Goal: Complete application form: Complete application form

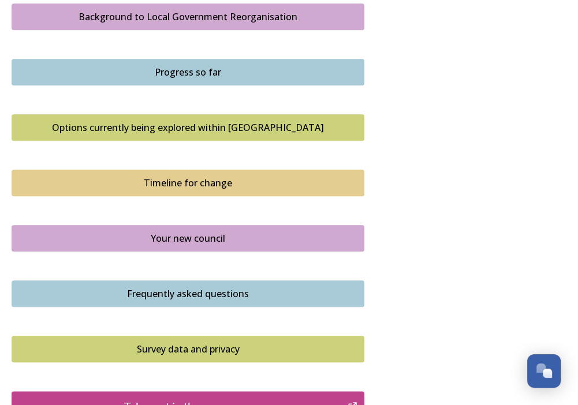
scroll to position [577, 0]
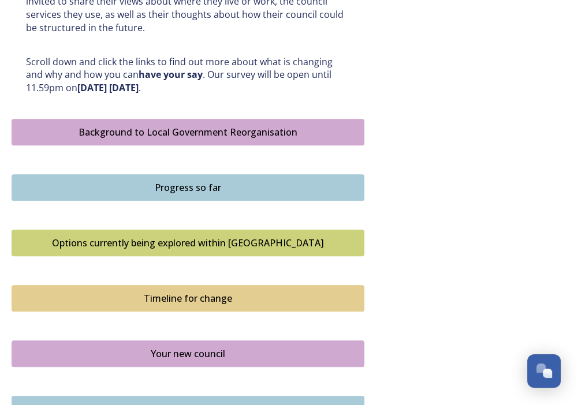
click at [178, 128] on div "Background to Local Government Reorganisation" at bounding box center [188, 132] width 340 height 14
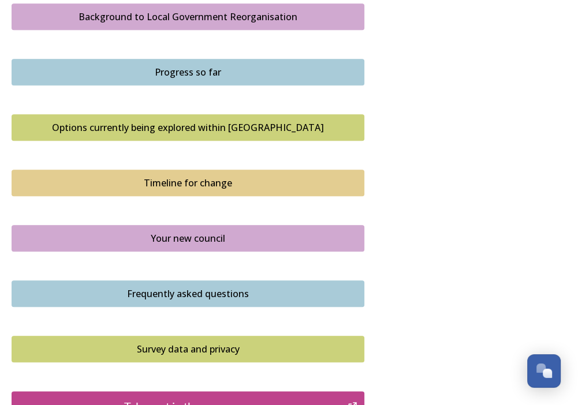
scroll to position [635, 0]
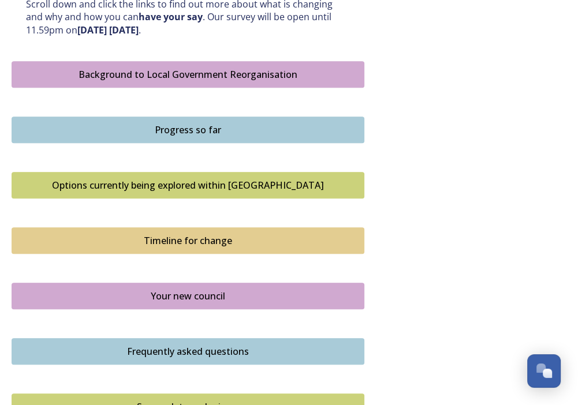
click at [192, 129] on div "Progress so far" at bounding box center [188, 130] width 340 height 14
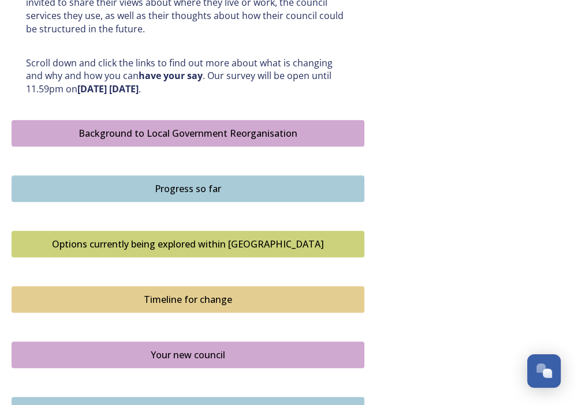
scroll to position [577, 0]
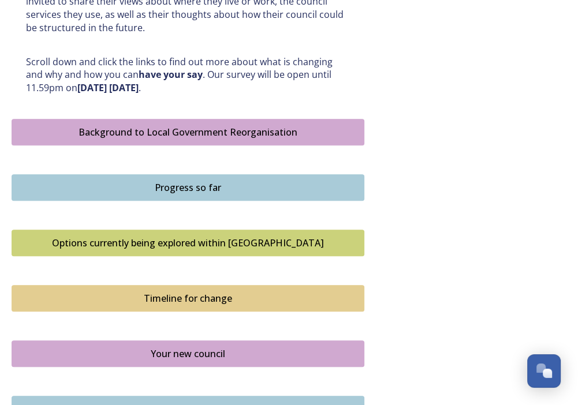
click at [173, 239] on div "Options currently being explored within [GEOGRAPHIC_DATA]" at bounding box center [188, 243] width 340 height 14
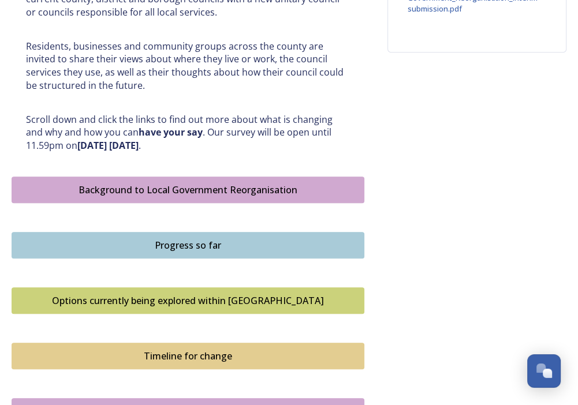
scroll to position [693, 0]
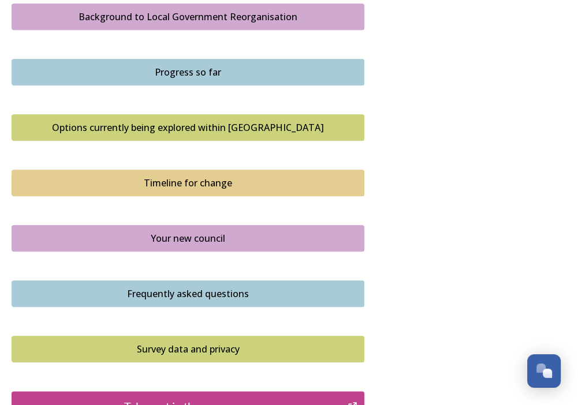
click at [169, 129] on div "Options currently being explored within [GEOGRAPHIC_DATA]" at bounding box center [188, 128] width 340 height 14
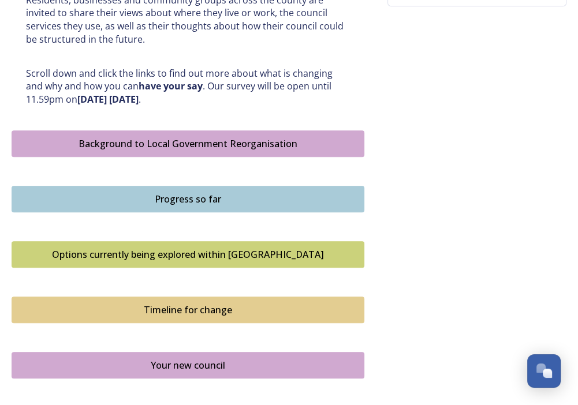
scroll to position [693, 0]
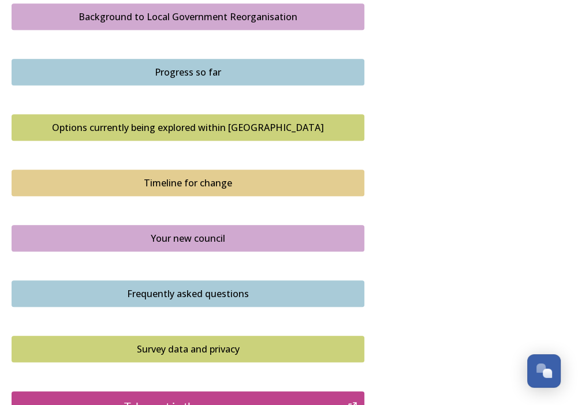
click at [179, 183] on div "Timeline for change" at bounding box center [188, 183] width 340 height 14
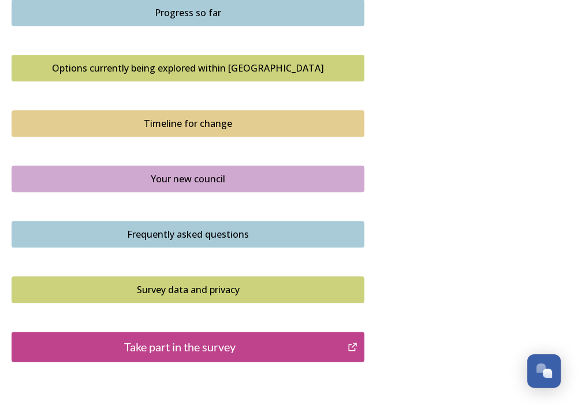
scroll to position [750, 0]
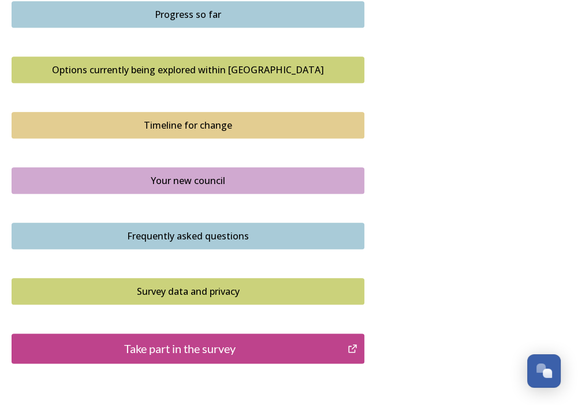
click at [189, 178] on div "Your new council" at bounding box center [188, 181] width 340 height 14
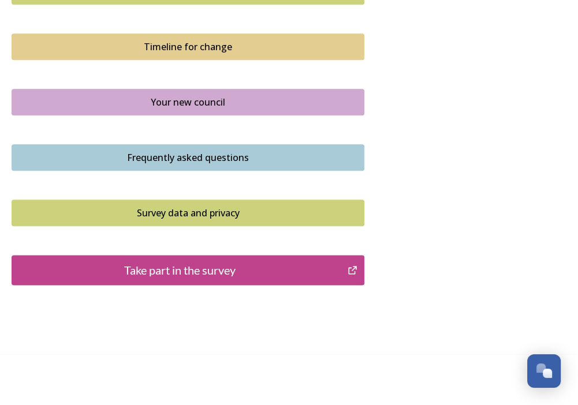
scroll to position [833, 0]
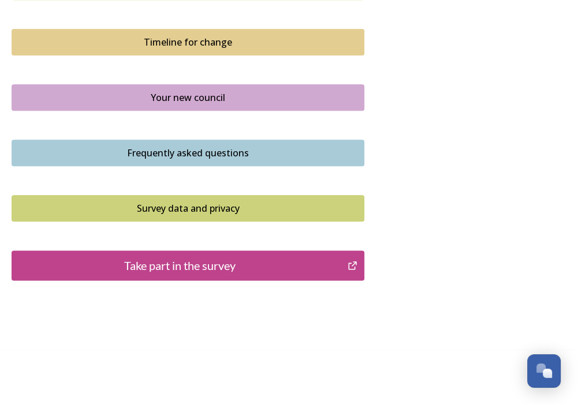
click at [190, 150] on div "Frequently asked questions" at bounding box center [188, 153] width 340 height 14
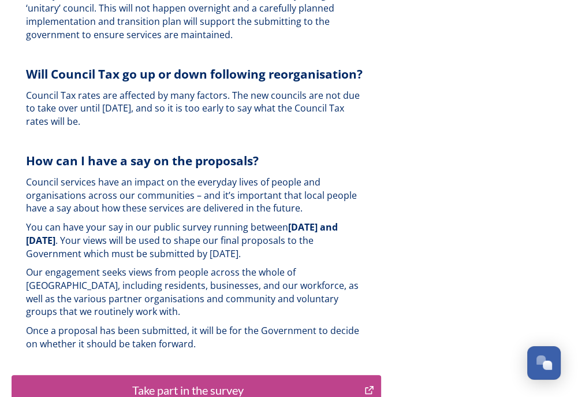
scroll to position [2771, 0]
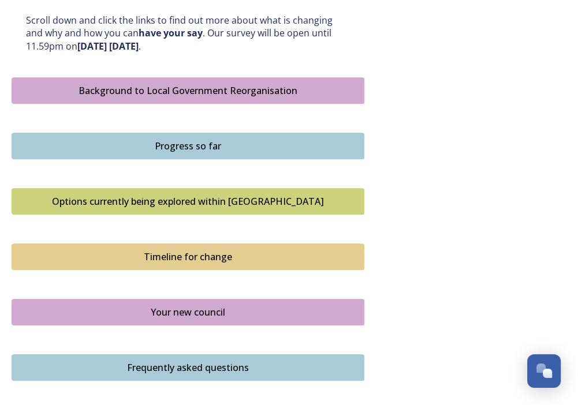
scroll to position [750, 0]
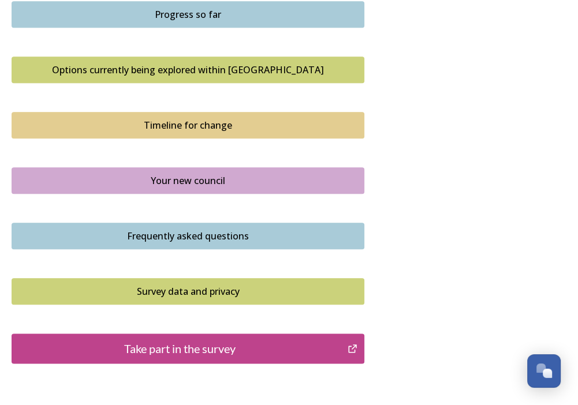
click at [203, 341] on div "Take part in the survey" at bounding box center [179, 348] width 323 height 17
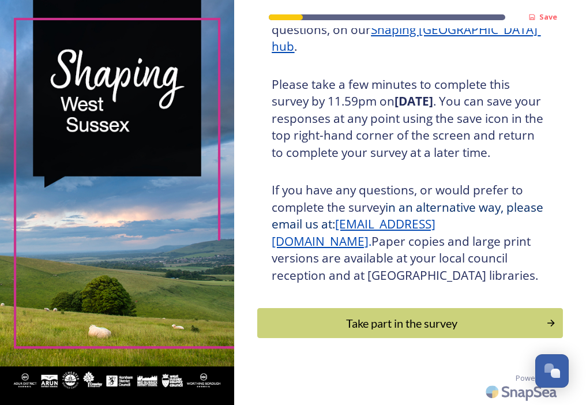
scroll to position [268, 0]
click at [412, 318] on div "Take part in the survey" at bounding box center [402, 323] width 279 height 17
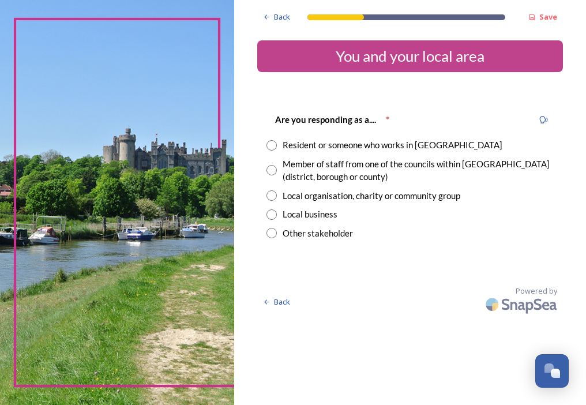
click at [269, 143] on input "radio" at bounding box center [272, 145] width 10 height 10
radio input "true"
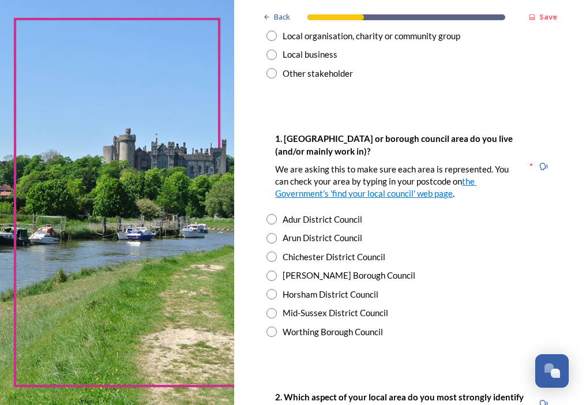
scroll to position [173, 0]
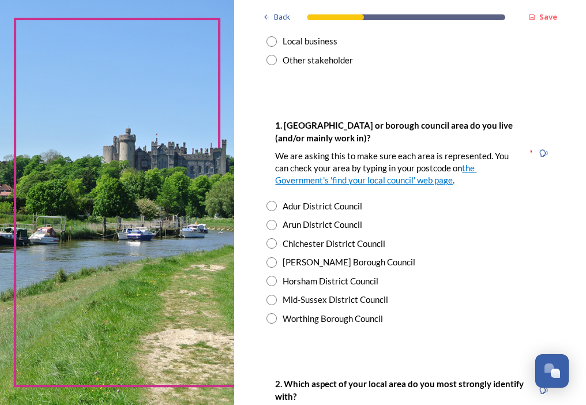
click at [272, 262] on input "radio" at bounding box center [272, 262] width 10 height 10
radio input "true"
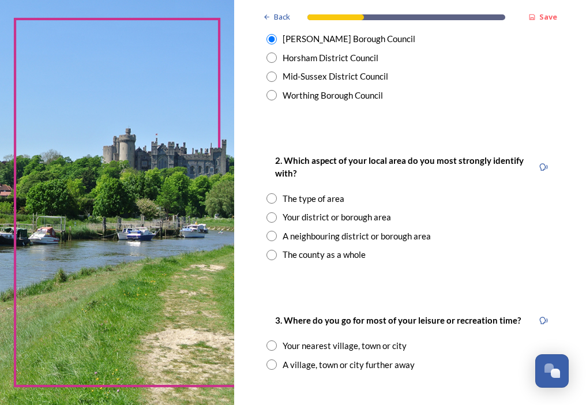
scroll to position [404, 0]
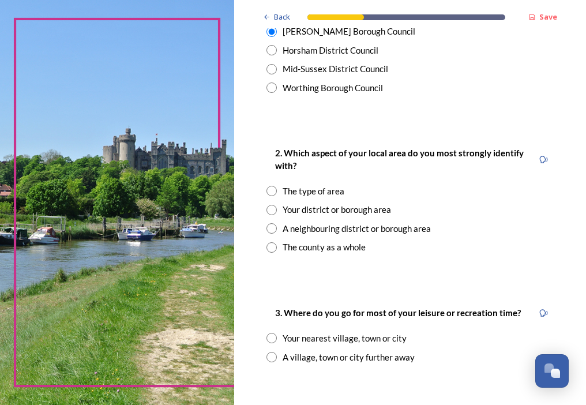
click at [272, 207] on input "radio" at bounding box center [272, 210] width 10 height 10
radio input "true"
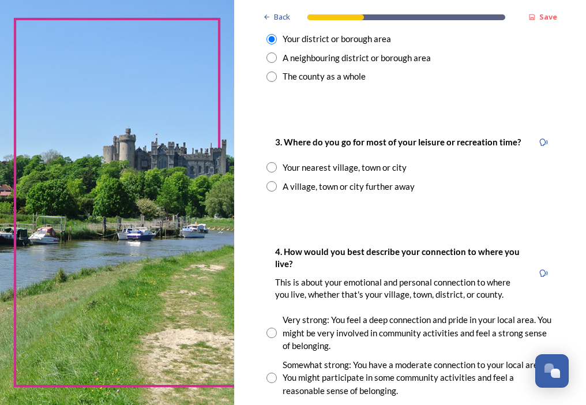
scroll to position [577, 0]
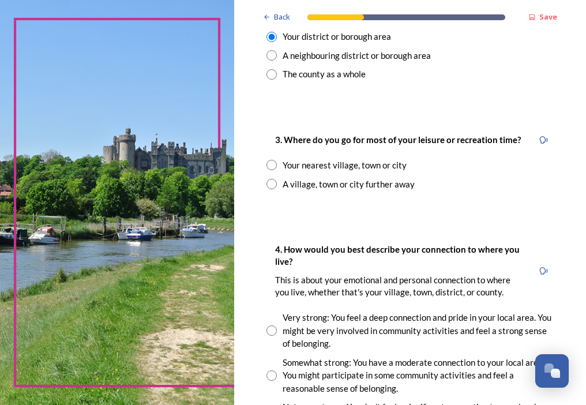
click at [275, 189] on input "radio" at bounding box center [272, 184] width 10 height 10
radio input "true"
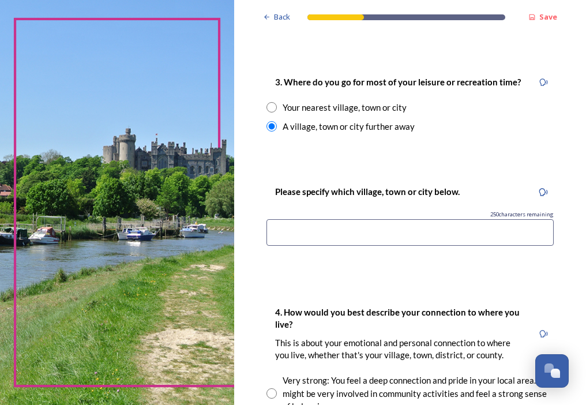
scroll to position [693, 0]
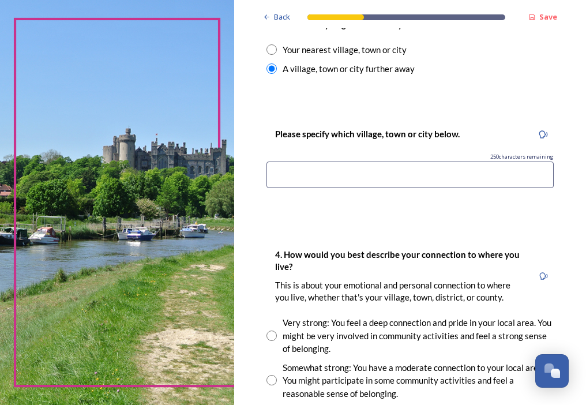
click at [357, 188] on input at bounding box center [410, 175] width 287 height 27
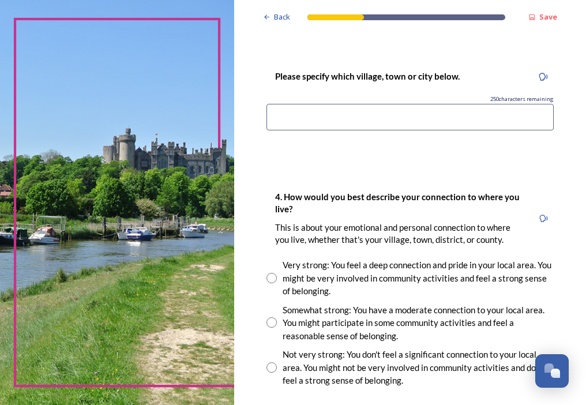
scroll to position [808, 0]
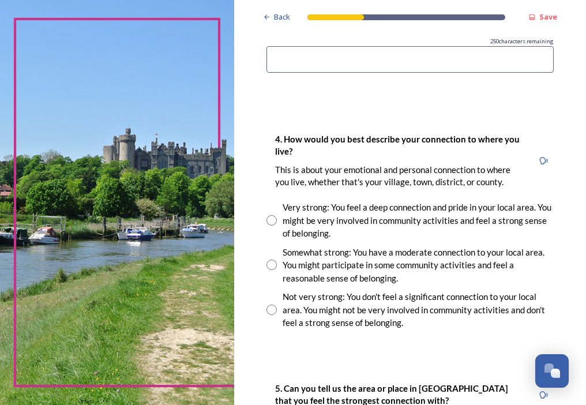
click at [270, 270] on input "radio" at bounding box center [272, 265] width 10 height 10
radio input "true"
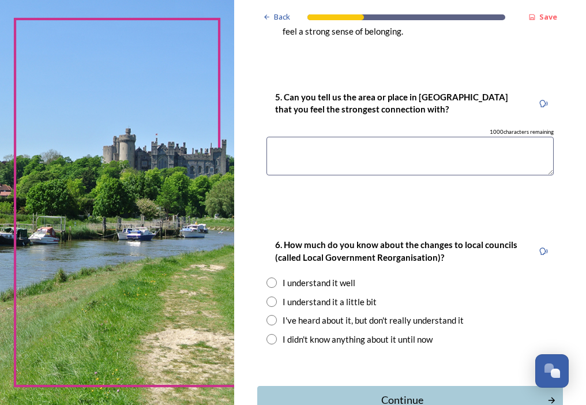
scroll to position [1187, 0]
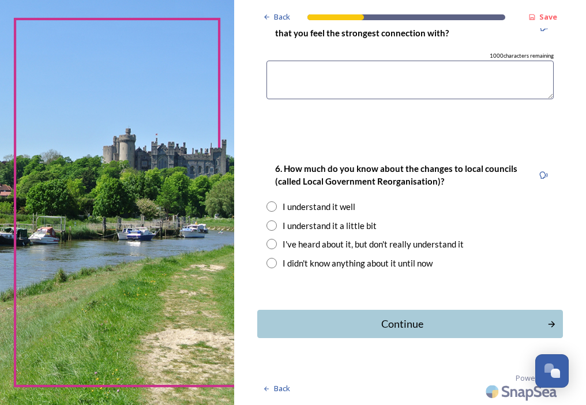
click at [270, 227] on input "radio" at bounding box center [272, 225] width 10 height 10
radio input "true"
click at [402, 324] on div "Continue" at bounding box center [403, 324] width 280 height 16
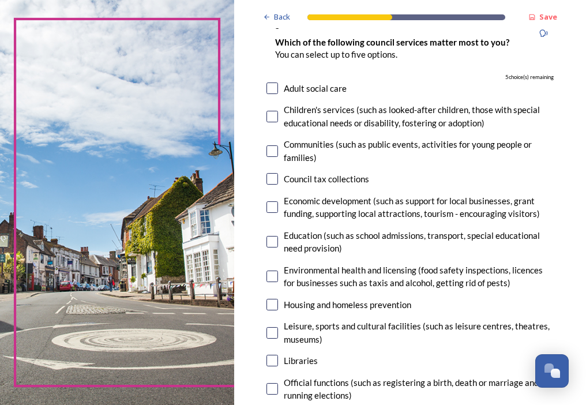
scroll to position [115, 0]
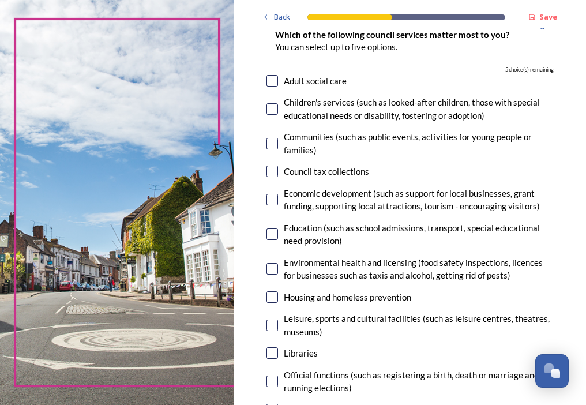
click at [272, 145] on input "checkbox" at bounding box center [273, 144] width 12 height 12
checkbox input "true"
click at [275, 233] on input "checkbox" at bounding box center [273, 235] width 12 height 12
checkbox input "true"
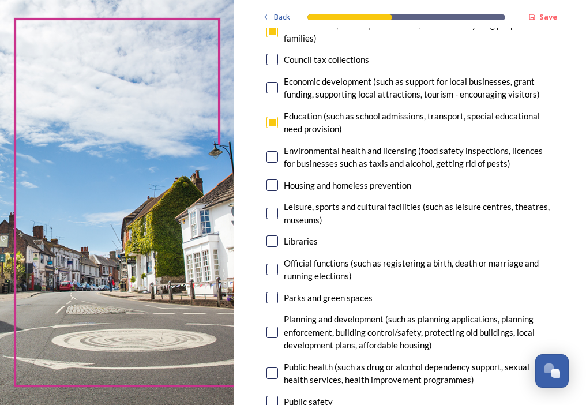
scroll to position [231, 0]
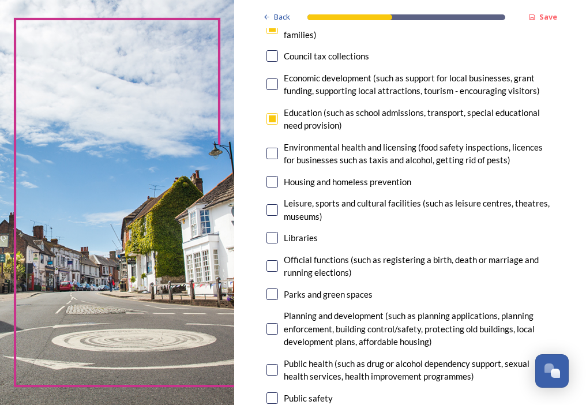
click at [271, 210] on input "checkbox" at bounding box center [273, 210] width 12 height 12
checkbox input "true"
click at [273, 239] on input "checkbox" at bounding box center [273, 238] width 12 height 12
checkbox input "true"
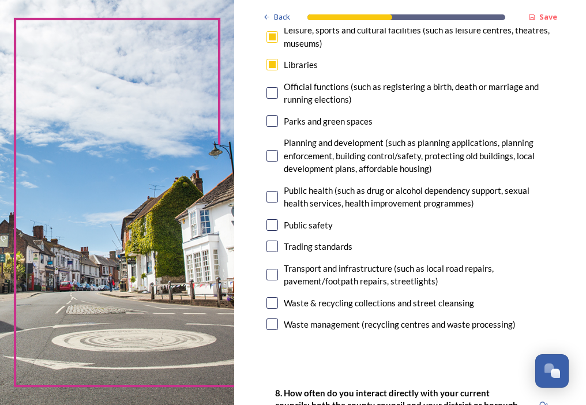
scroll to position [346, 0]
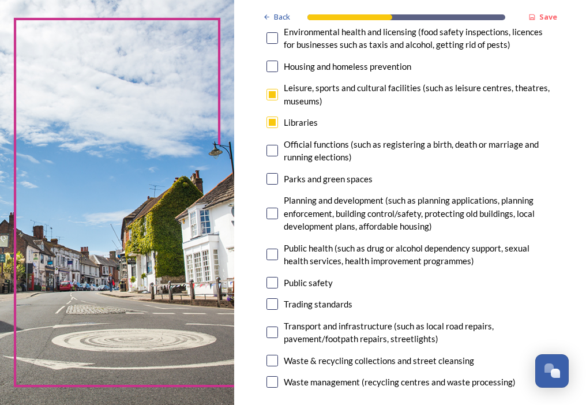
click at [275, 175] on input "checkbox" at bounding box center [273, 179] width 12 height 12
checkbox input "true"
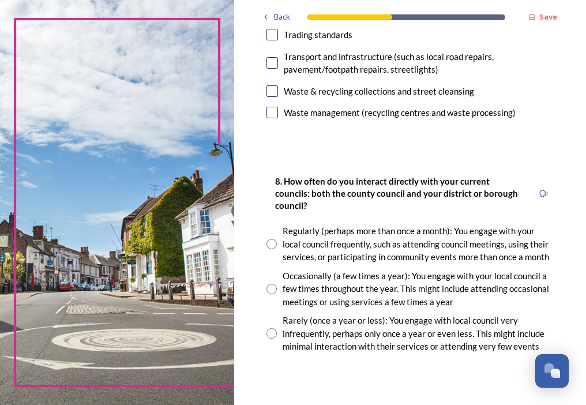
scroll to position [635, 0]
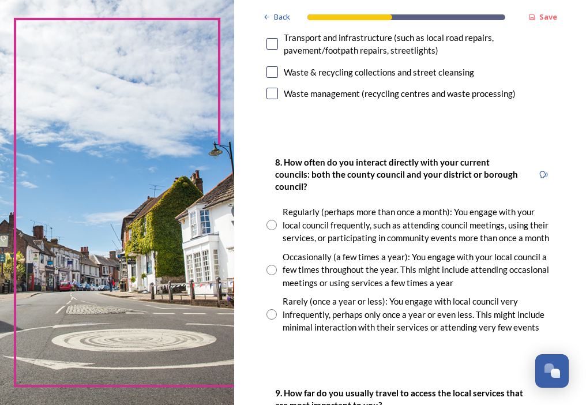
click at [271, 230] on input "radio" at bounding box center [272, 225] width 10 height 10
radio input "true"
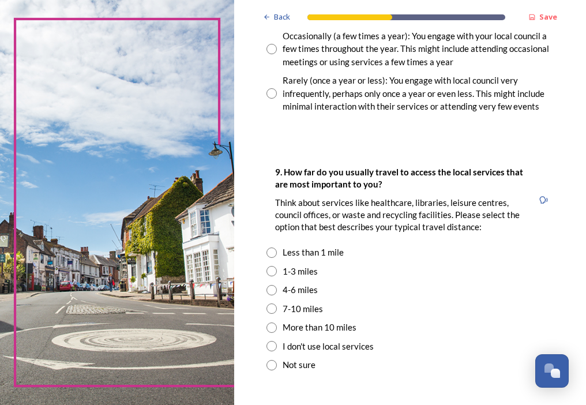
scroll to position [866, 0]
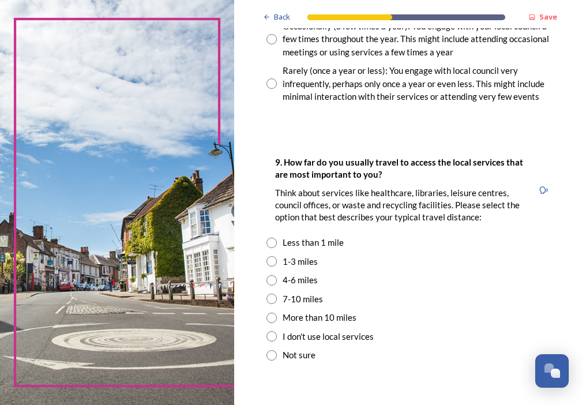
click at [272, 89] on input "radio" at bounding box center [272, 83] width 10 height 10
radio input "true"
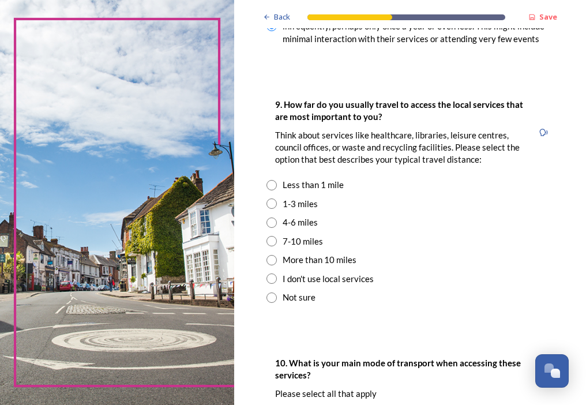
click at [270, 209] on input "radio" at bounding box center [272, 204] width 10 height 10
radio input "true"
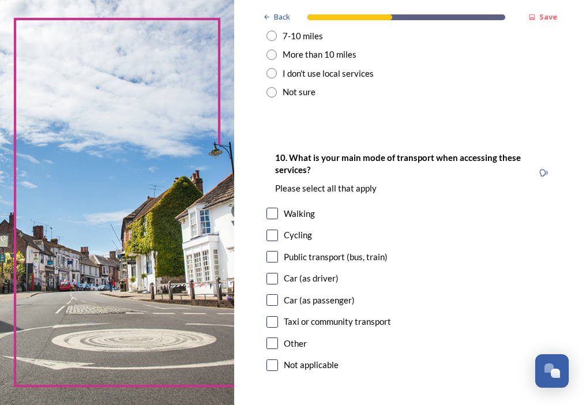
scroll to position [1154, 0]
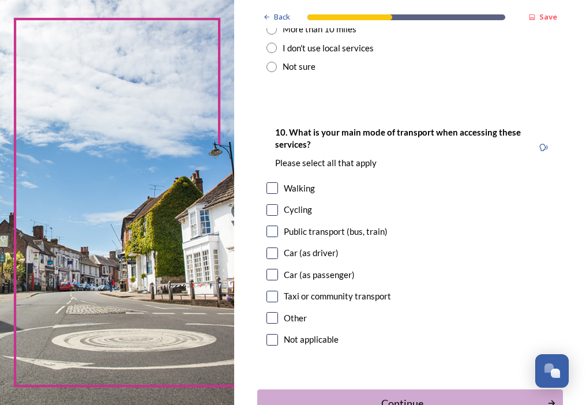
click at [272, 194] on input "checkbox" at bounding box center [273, 188] width 12 height 12
checkbox input "true"
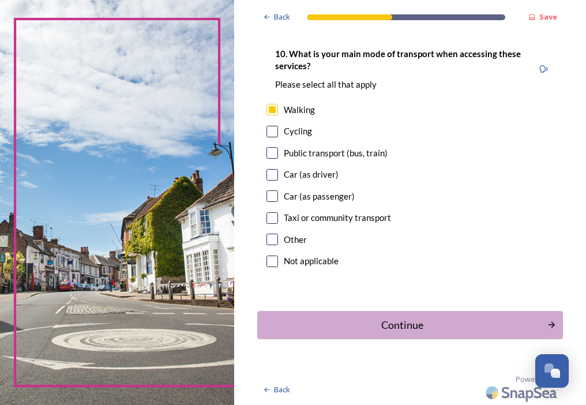
scroll to position [1247, 0]
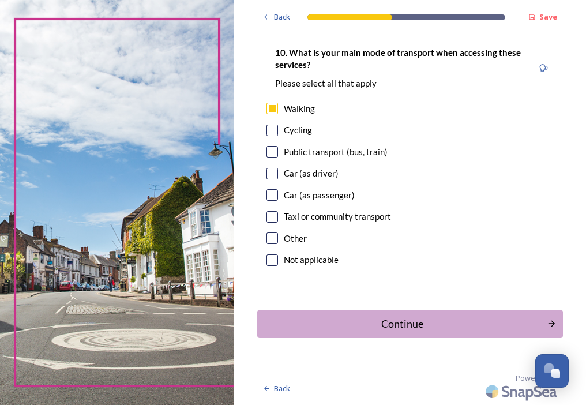
click at [271, 173] on input "checkbox" at bounding box center [273, 174] width 12 height 12
checkbox input "true"
click at [271, 195] on input "checkbox" at bounding box center [273, 195] width 12 height 12
checkbox input "true"
click at [407, 322] on div "Continue" at bounding box center [403, 324] width 280 height 16
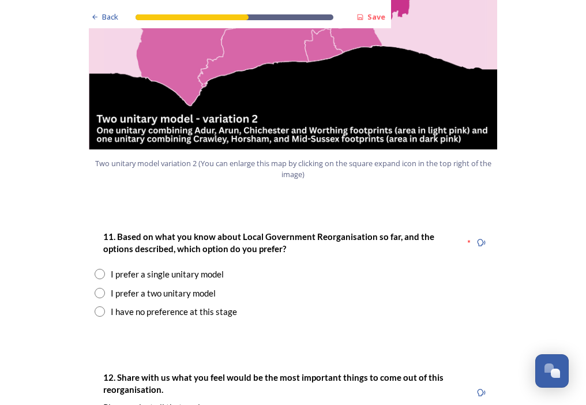
scroll to position [1385, 0]
click at [95, 288] on input "radio" at bounding box center [100, 293] width 10 height 10
radio input "true"
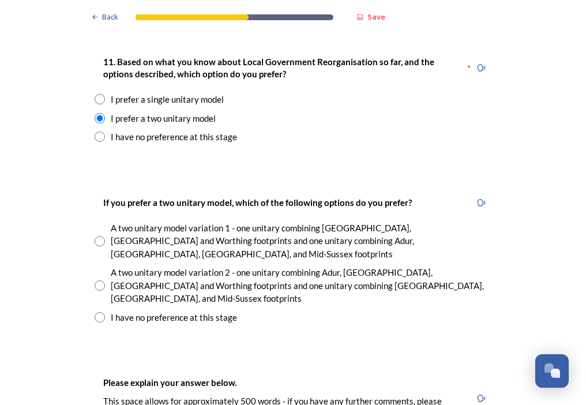
scroll to position [1558, 0]
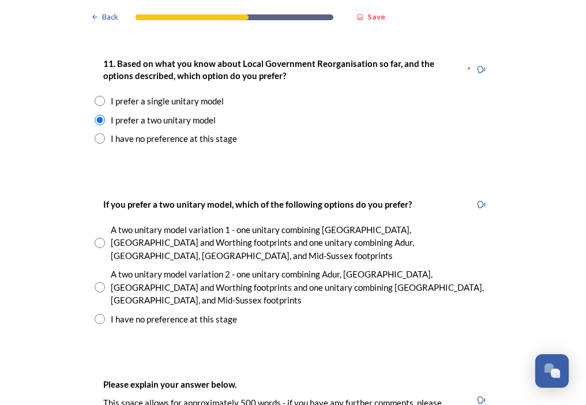
click at [97, 282] on input "radio" at bounding box center [100, 287] width 10 height 10
radio input "true"
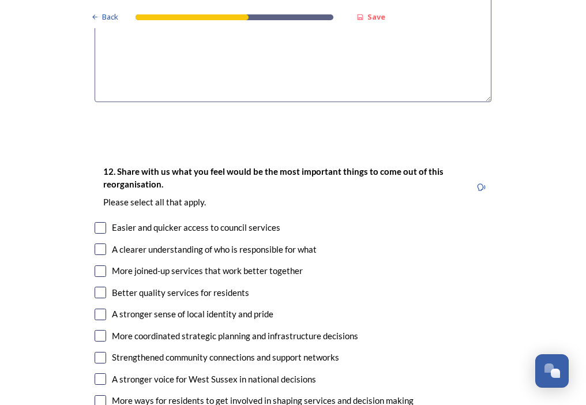
scroll to position [2078, 0]
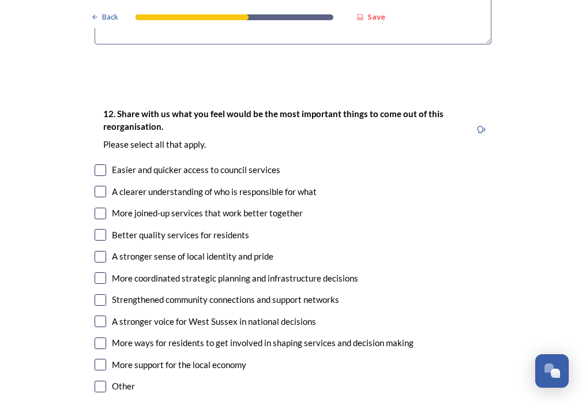
click at [97, 208] on input "checkbox" at bounding box center [101, 214] width 12 height 12
checkbox input "true"
click at [95, 186] on input "checkbox" at bounding box center [101, 192] width 12 height 12
checkbox input "true"
click at [95, 165] on input "checkbox" at bounding box center [101, 171] width 12 height 12
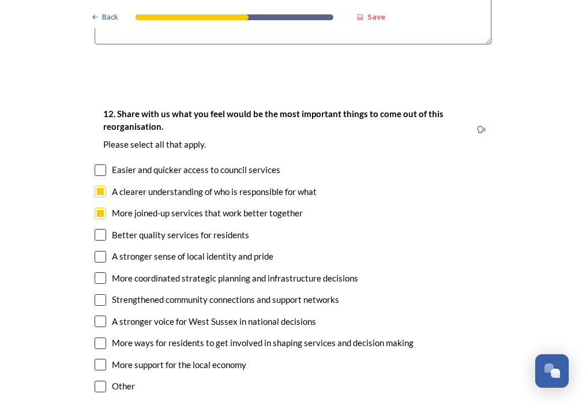
checkbox input "true"
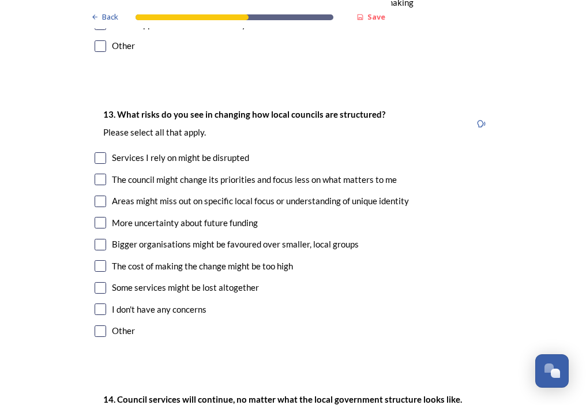
scroll to position [2424, 0]
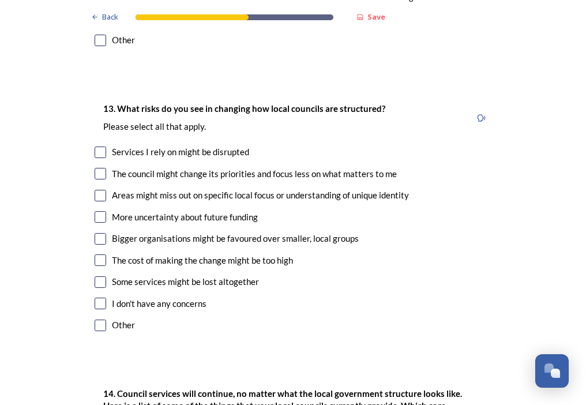
click at [95, 147] on input "checkbox" at bounding box center [101, 153] width 12 height 12
checkbox input "true"
click at [95, 276] on input "checkbox" at bounding box center [101, 282] width 12 height 12
checkbox input "true"
click at [95, 255] on input "checkbox" at bounding box center [101, 261] width 12 height 12
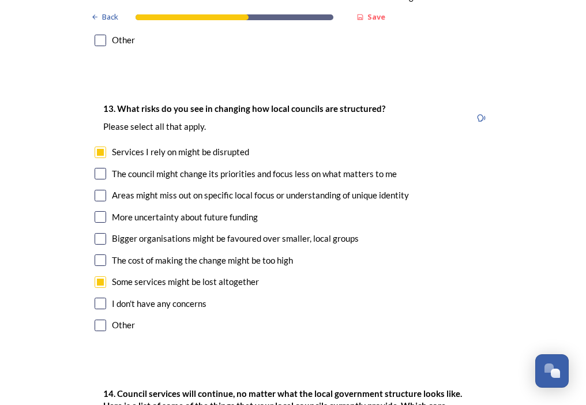
checkbox input "true"
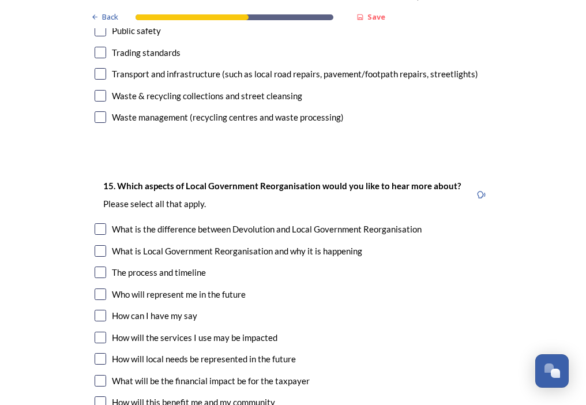
scroll to position [3232, 0]
click at [97, 331] on input "checkbox" at bounding box center [101, 337] width 12 height 12
checkbox input "true"
click at [96, 396] on input "checkbox" at bounding box center [101, 402] width 12 height 12
checkbox input "true"
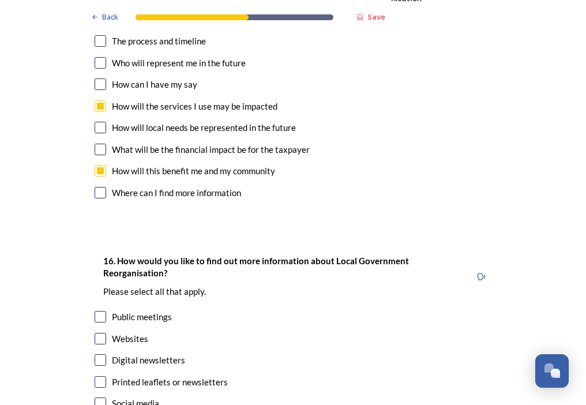
scroll to position [3521, 0]
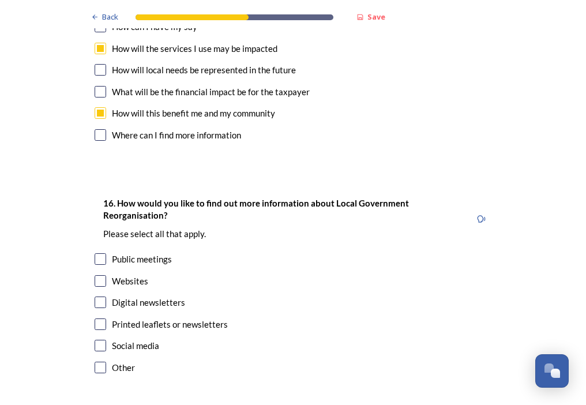
click at [98, 275] on input "checkbox" at bounding box center [101, 281] width 12 height 12
checkbox input "true"
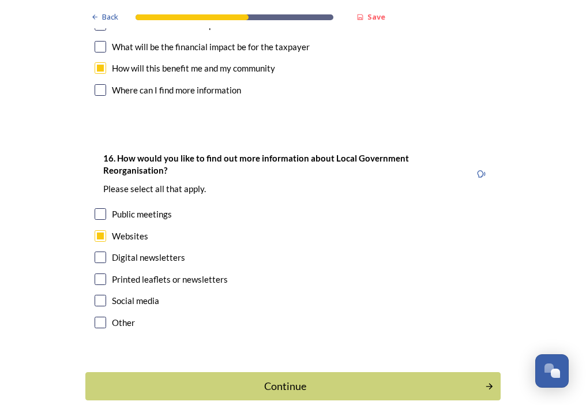
scroll to position [3567, 0]
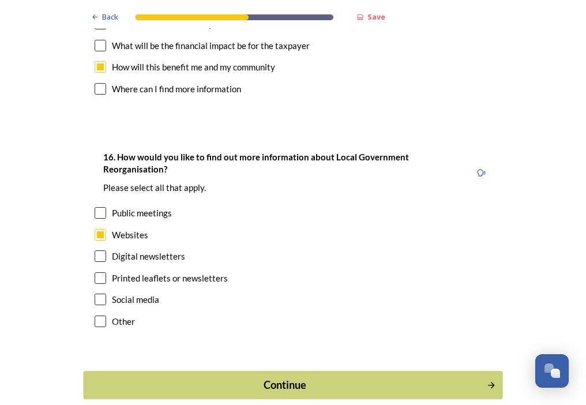
click at [293, 377] on div "Continue" at bounding box center [285, 385] width 391 height 16
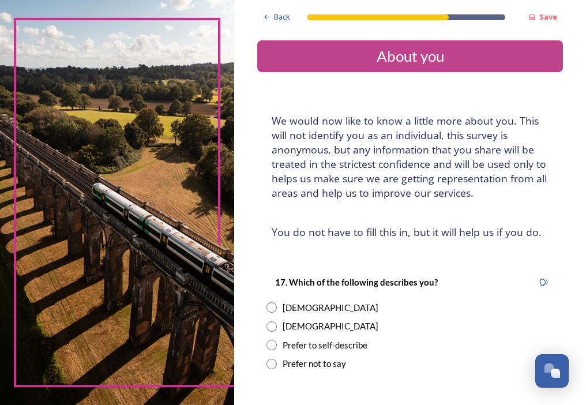
scroll to position [173, 0]
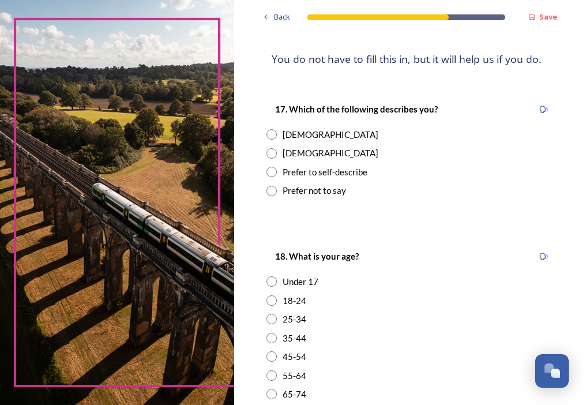
click at [270, 135] on input "radio" at bounding box center [272, 134] width 10 height 10
radio input "true"
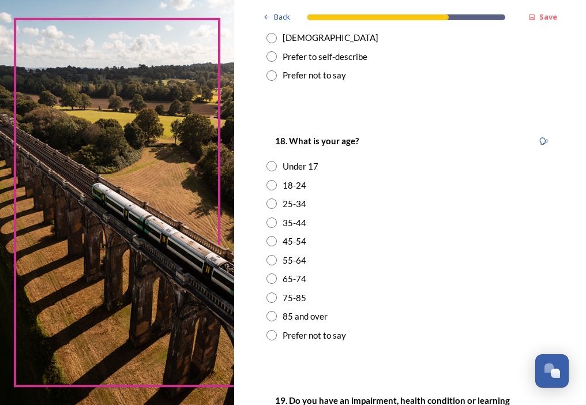
click at [272, 220] on input "radio" at bounding box center [272, 223] width 10 height 10
radio input "true"
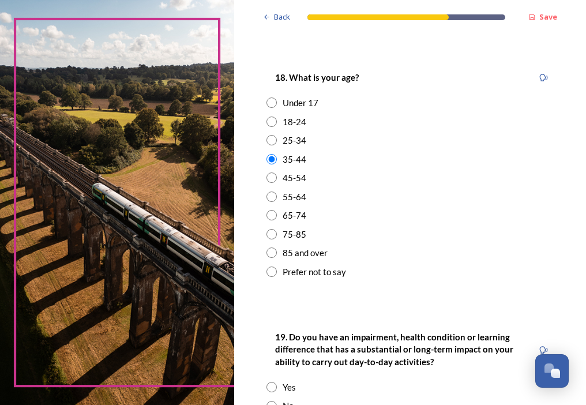
scroll to position [519, 0]
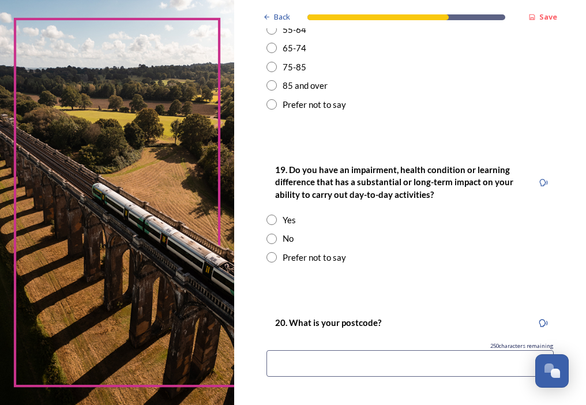
click at [274, 238] on input "radio" at bounding box center [272, 239] width 10 height 10
radio input "true"
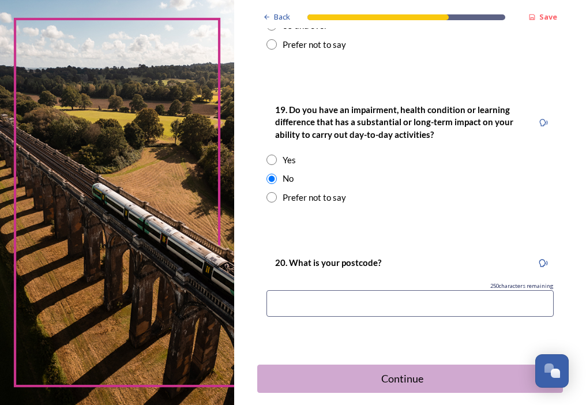
scroll to position [634, 0]
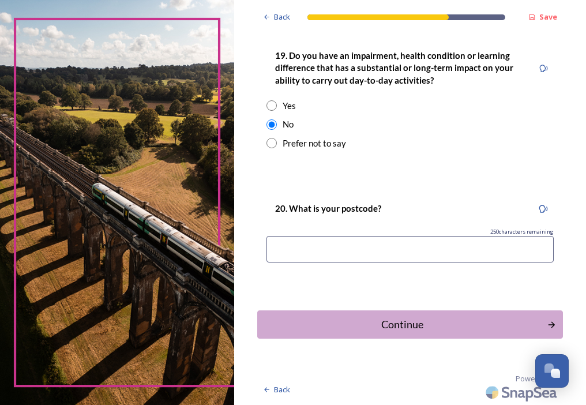
click at [332, 258] on input at bounding box center [410, 249] width 287 height 27
type input "rh10 1al"
click at [398, 320] on div "Continue" at bounding box center [403, 325] width 280 height 16
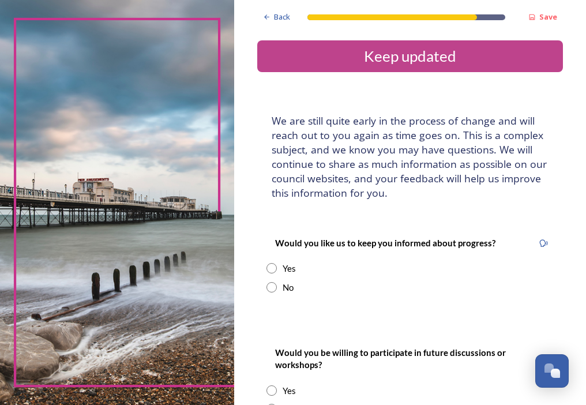
scroll to position [58, 0]
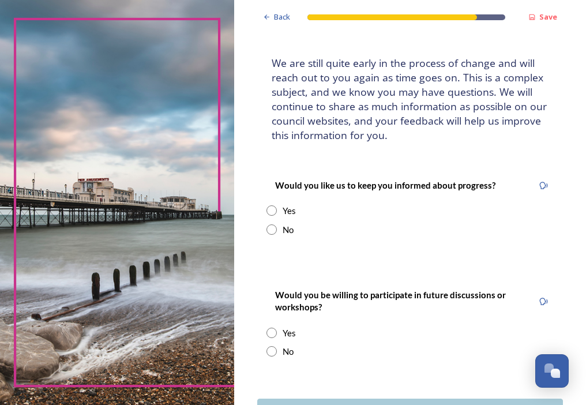
click at [270, 213] on input "radio" at bounding box center [272, 210] width 10 height 10
radio input "true"
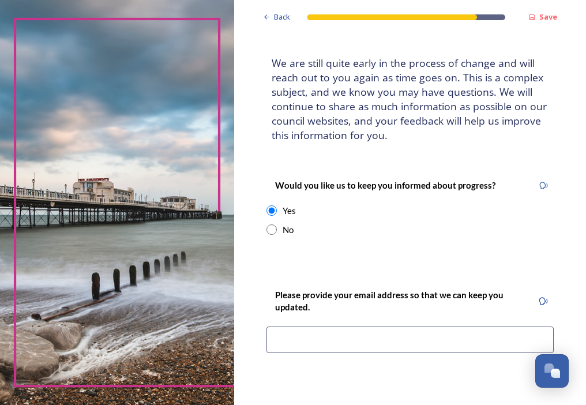
scroll to position [173, 0]
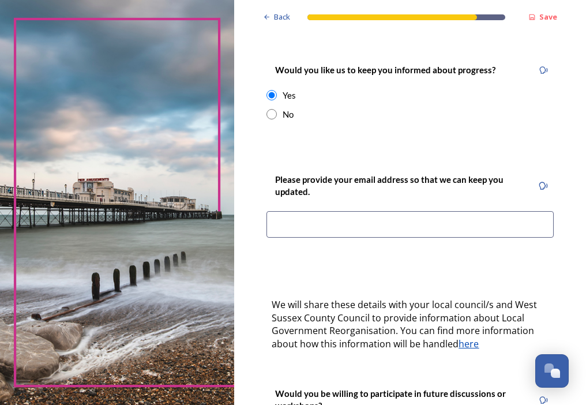
click at [272, 115] on input "radio" at bounding box center [272, 114] width 10 height 10
radio input "true"
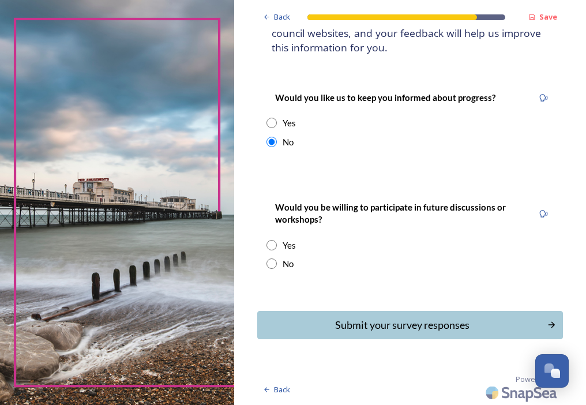
click at [272, 244] on input "radio" at bounding box center [272, 245] width 10 height 10
radio input "true"
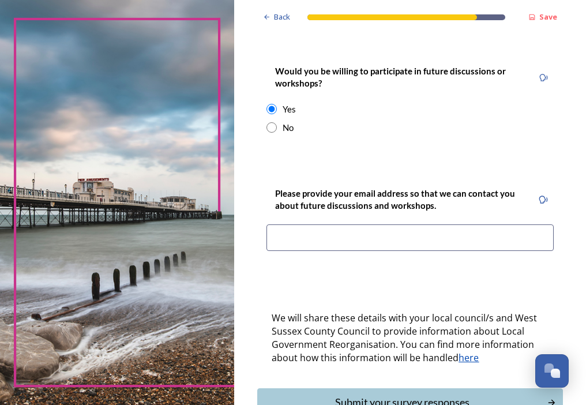
scroll to position [319, 0]
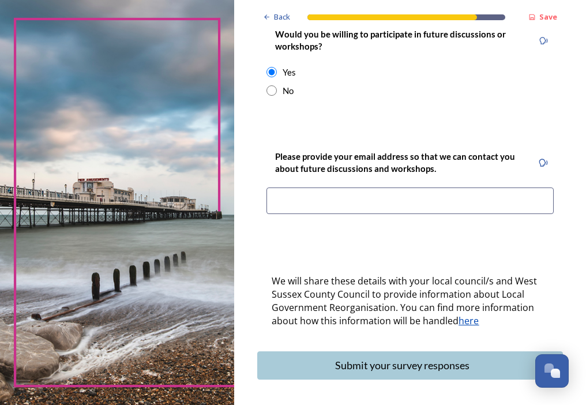
click at [270, 91] on input "radio" at bounding box center [272, 90] width 10 height 10
radio input "true"
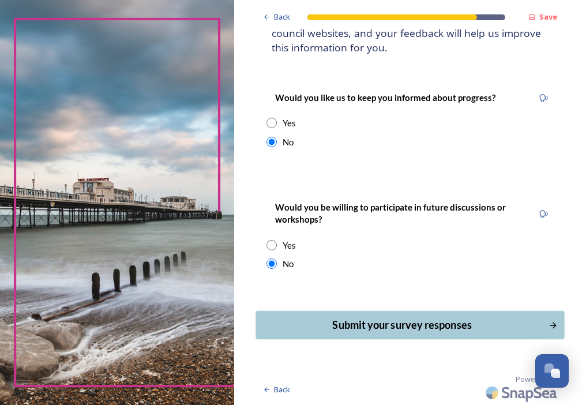
click at [408, 324] on div "Submit your survey responses" at bounding box center [403, 325] width 280 height 16
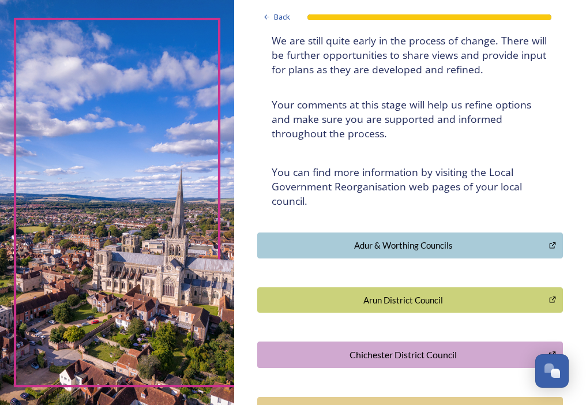
scroll to position [231, 0]
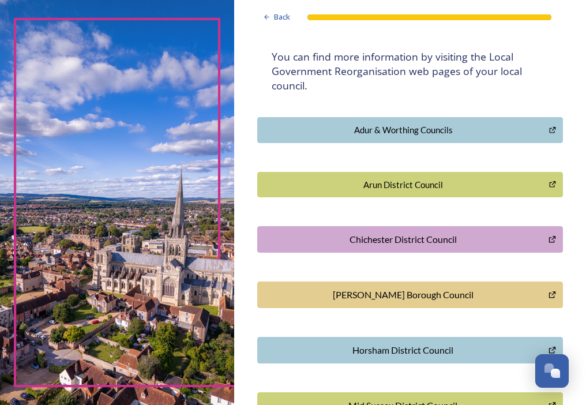
click at [418, 300] on div "[PERSON_NAME] Borough Council" at bounding box center [403, 295] width 278 height 14
